Goal: Information Seeking & Learning: Learn about a topic

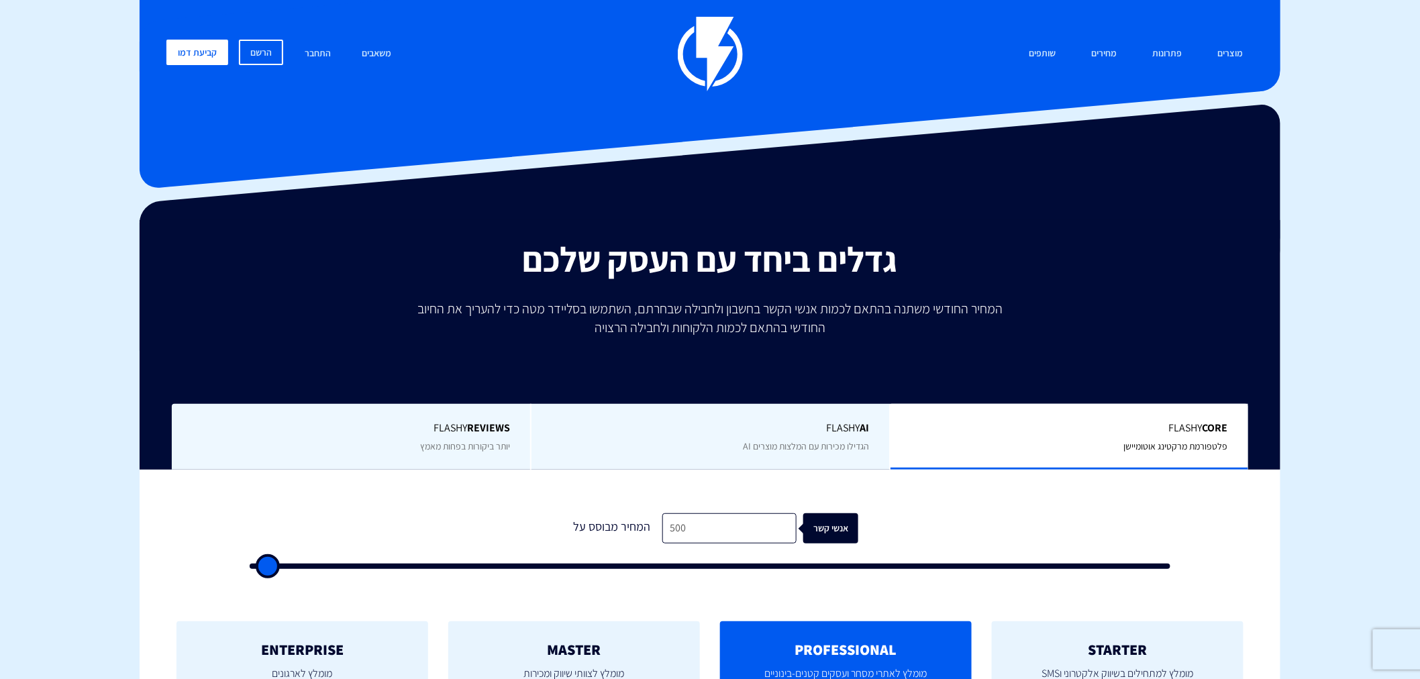
scroll to position [199, 0]
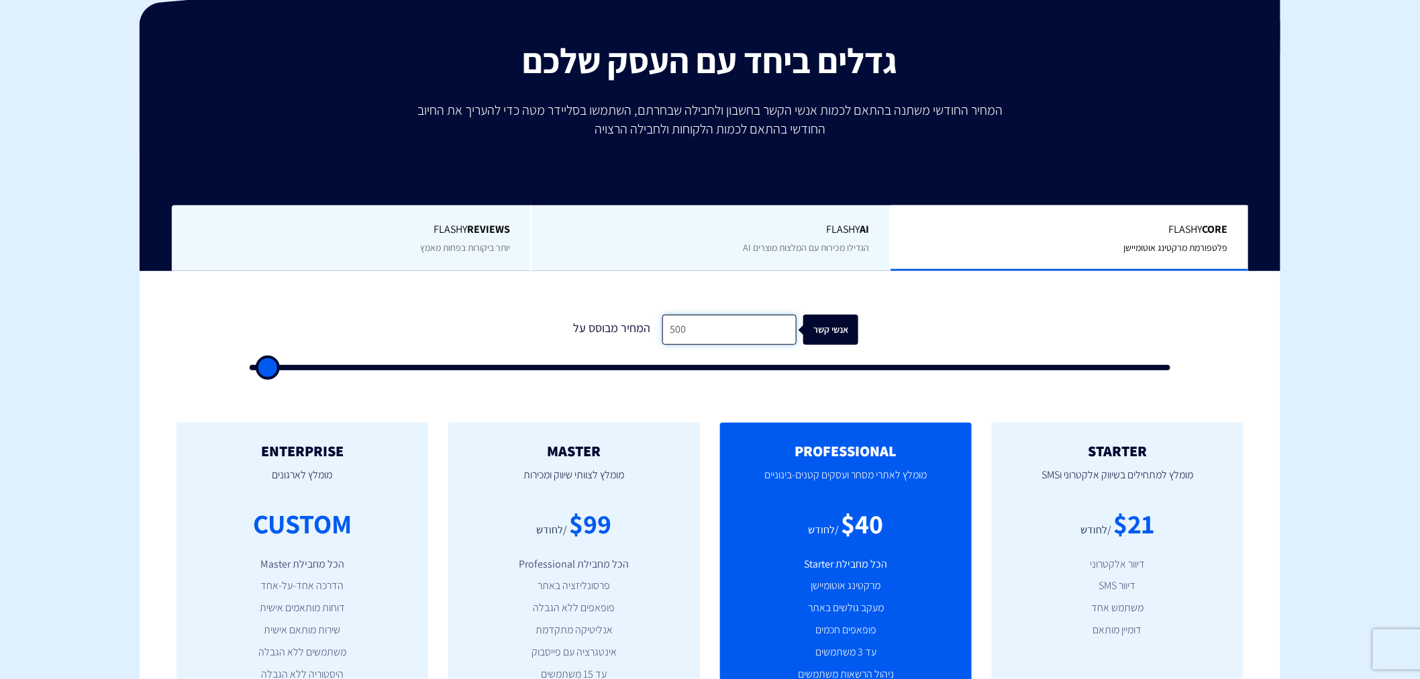
click at [694, 336] on input "500" at bounding box center [729, 330] width 134 height 30
type input "6"
type input "500"
type input "60"
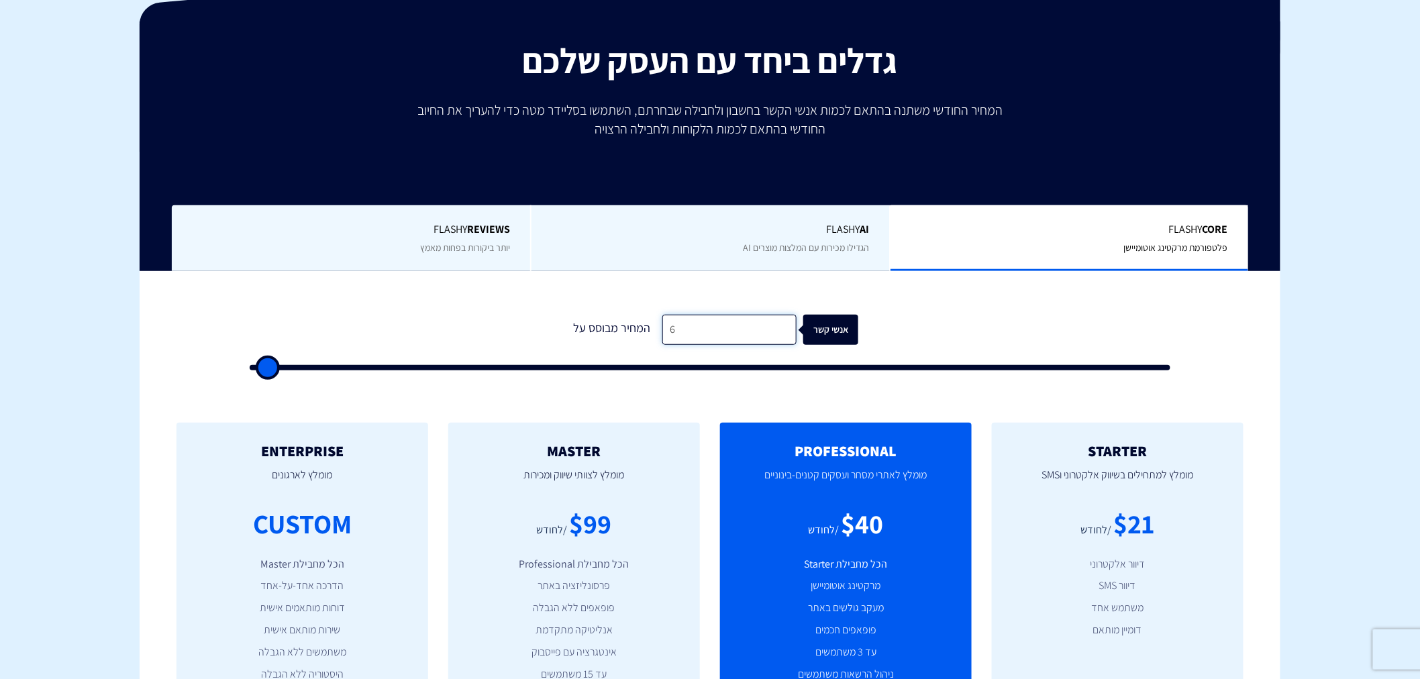
type input "500"
type input "600"
type input "500"
type input "6,000"
type input "6000"
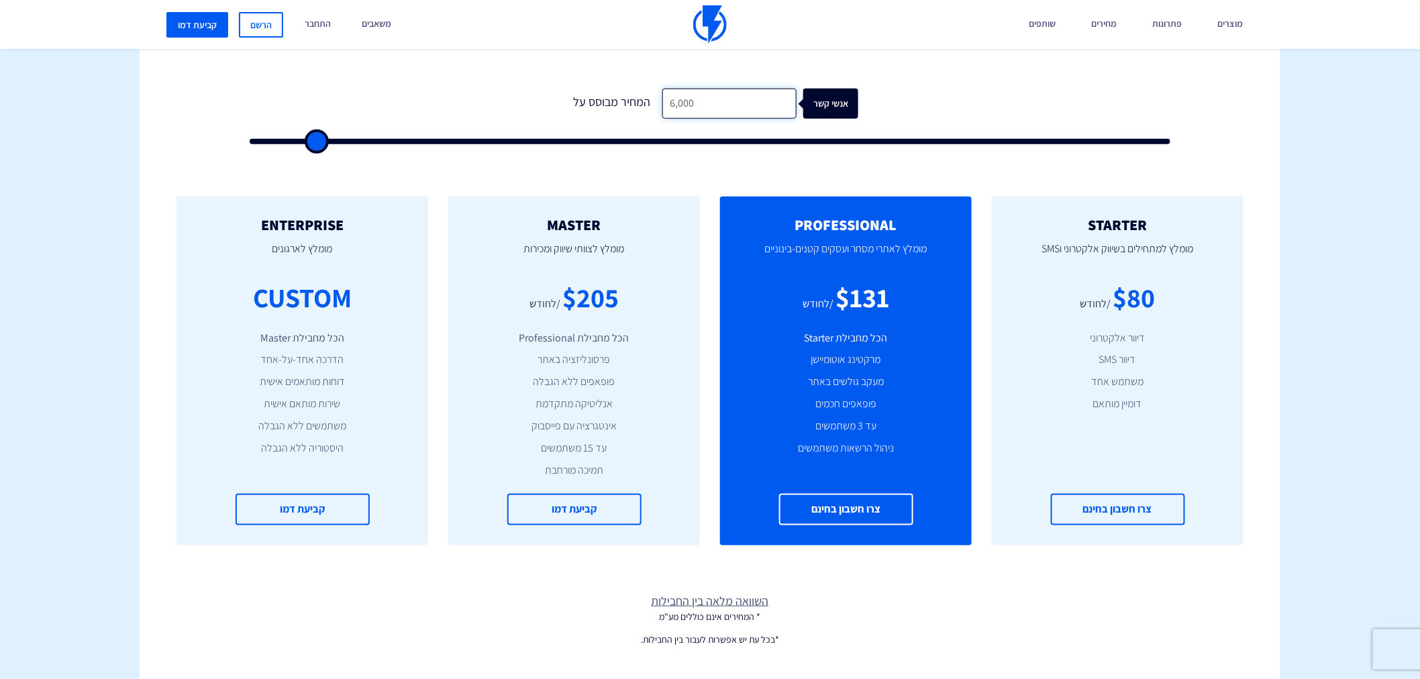
scroll to position [397, 0]
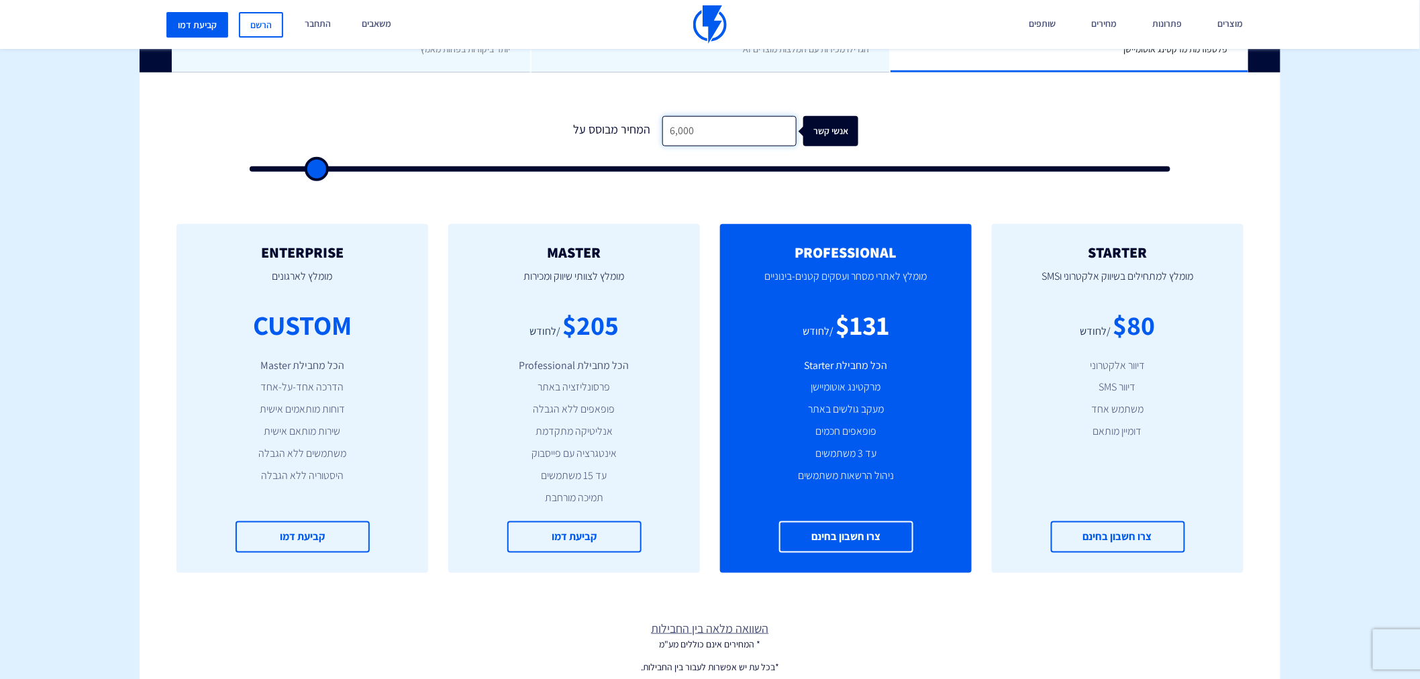
click at [701, 129] on input "6,000" at bounding box center [729, 131] width 134 height 30
type input "1"
type input "500"
type input "10"
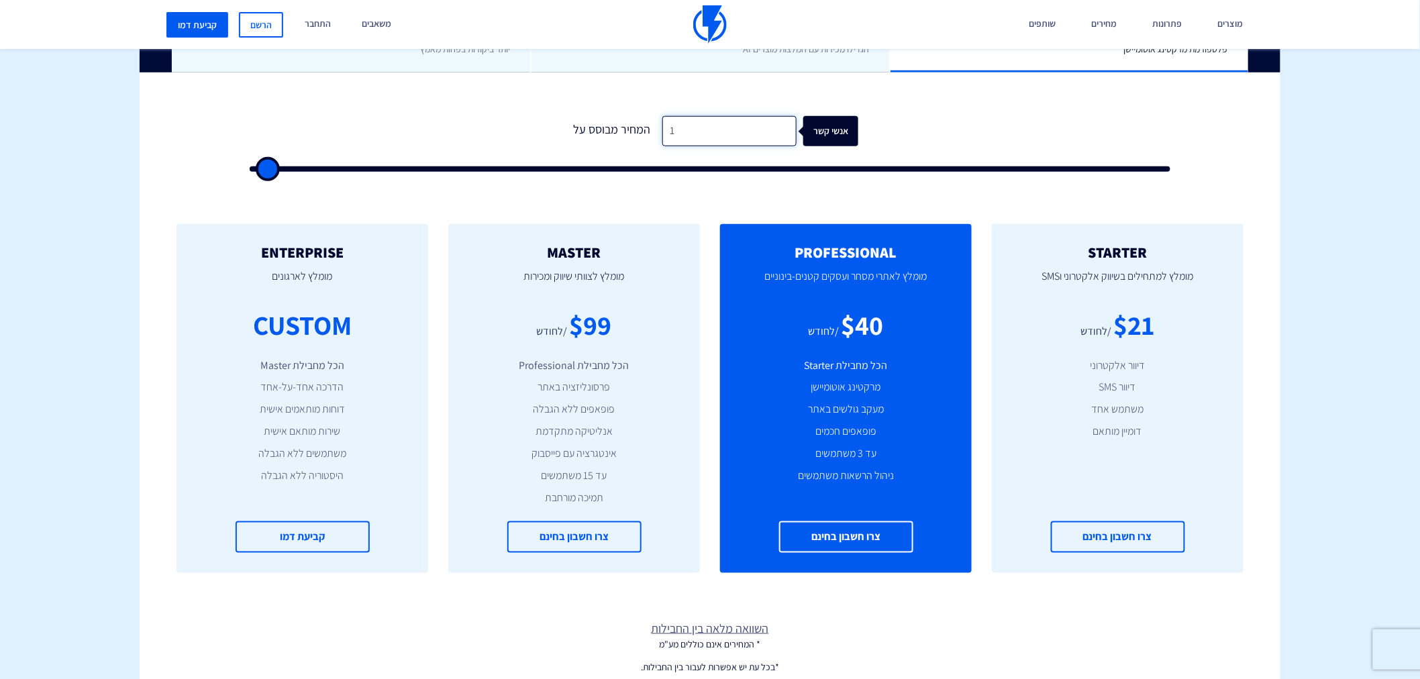
type input "500"
type input "100"
type input "500"
type input "1,000"
type input "1000"
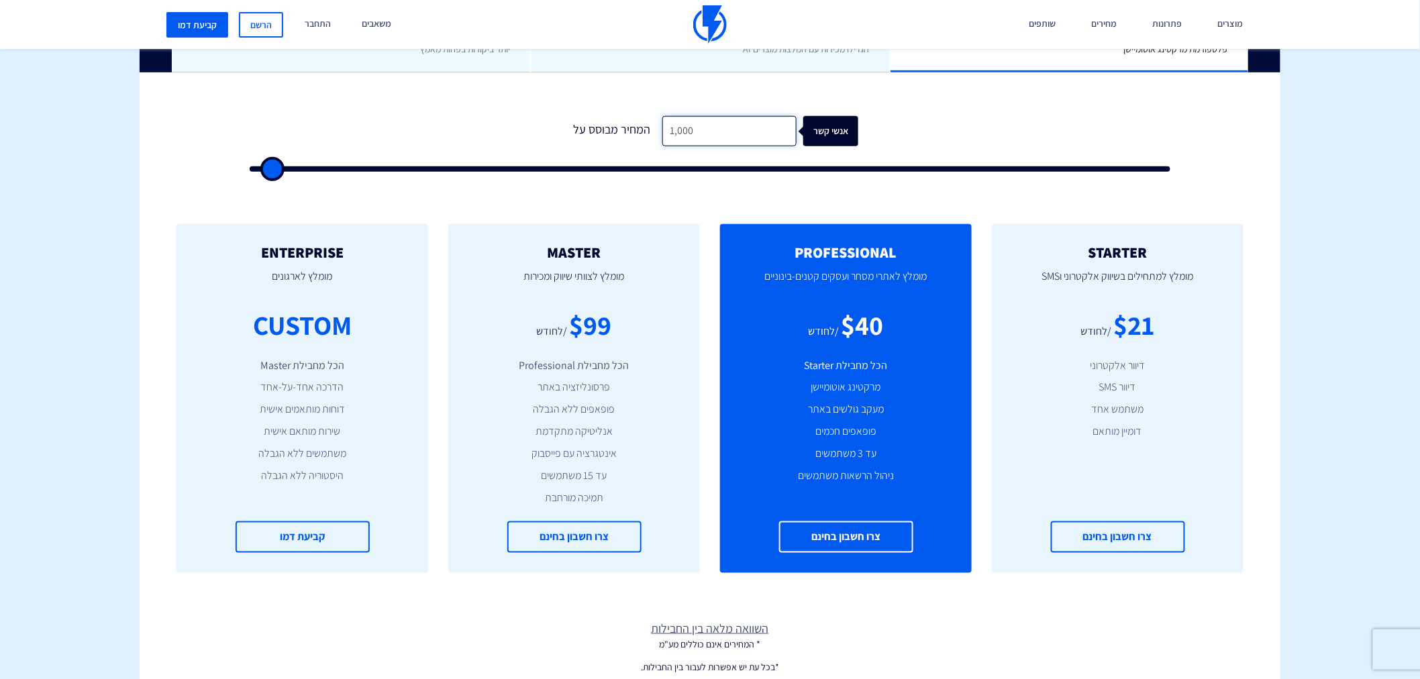
type input "1,000"
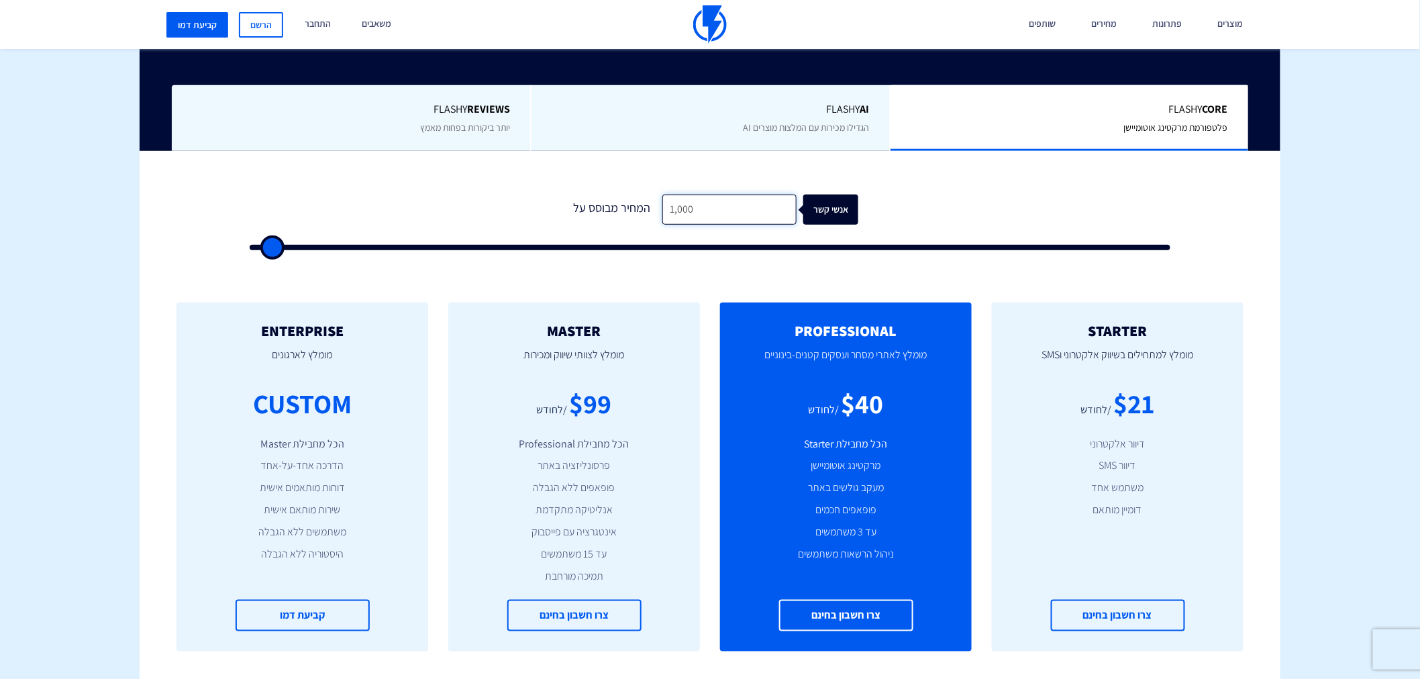
scroll to position [199, 0]
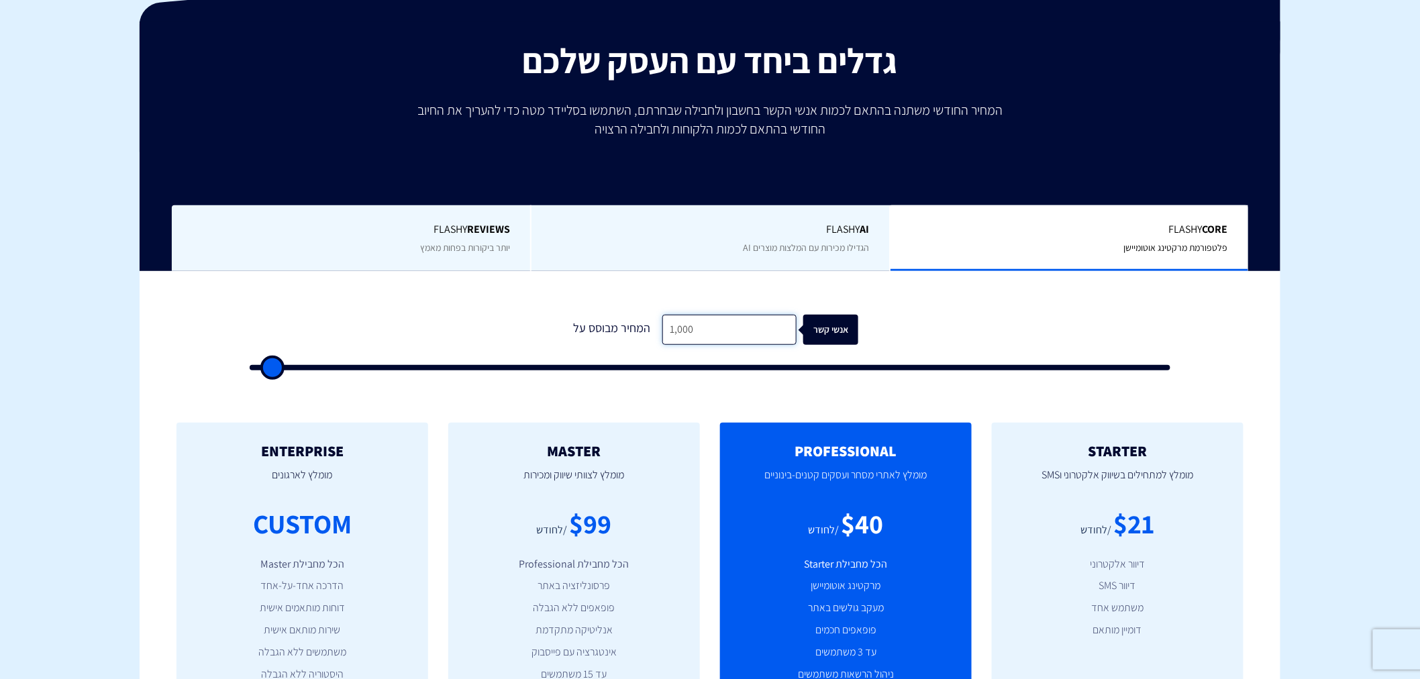
click at [720, 340] on input "1,000" at bounding box center [729, 330] width 134 height 30
